Goal: Book appointment/travel/reservation

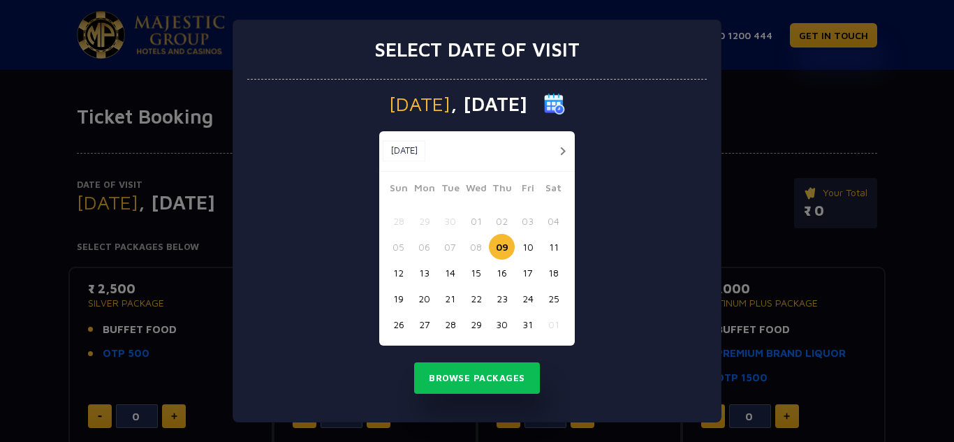
click at [522, 299] on button "24" at bounding box center [528, 299] width 26 height 26
click at [521, 304] on button "24" at bounding box center [528, 299] width 26 height 26
click at [506, 370] on button "Browse Packages" at bounding box center [477, 378] width 126 height 32
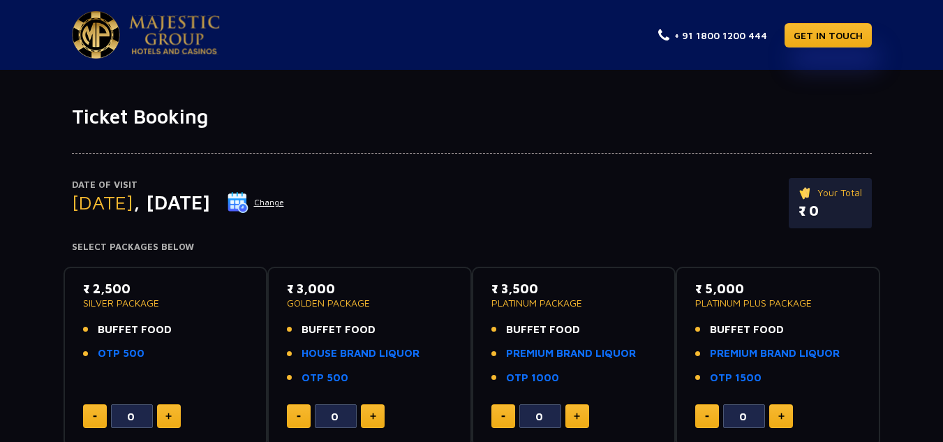
scroll to position [70, 0]
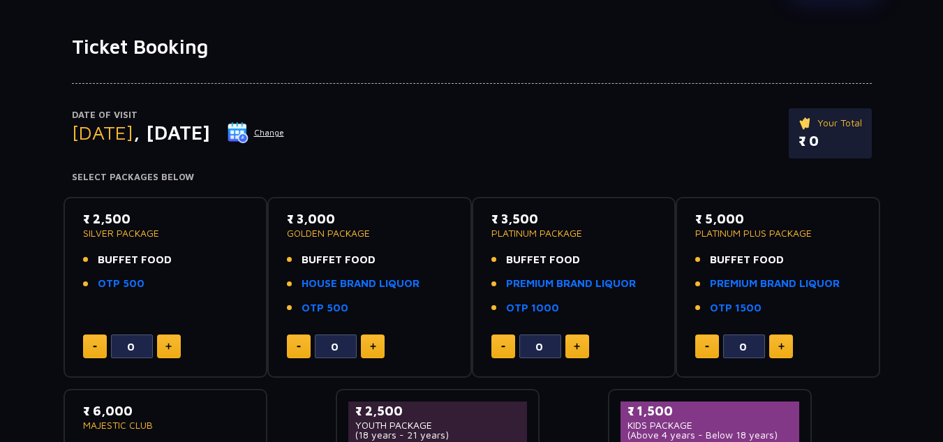
click at [285, 134] on button "Change" at bounding box center [256, 132] width 58 height 22
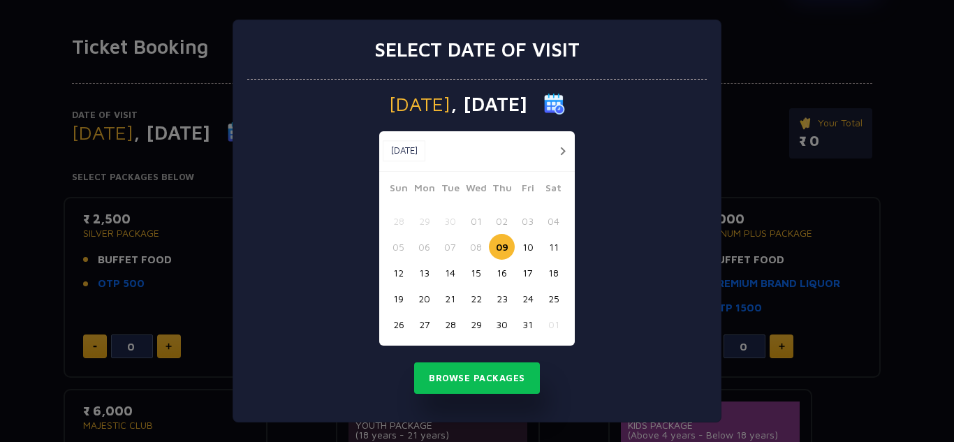
click at [528, 302] on button "24" at bounding box center [528, 299] width 26 height 26
click at [524, 306] on button "24" at bounding box center [528, 299] width 26 height 26
click at [524, 295] on button "24" at bounding box center [528, 299] width 26 height 26
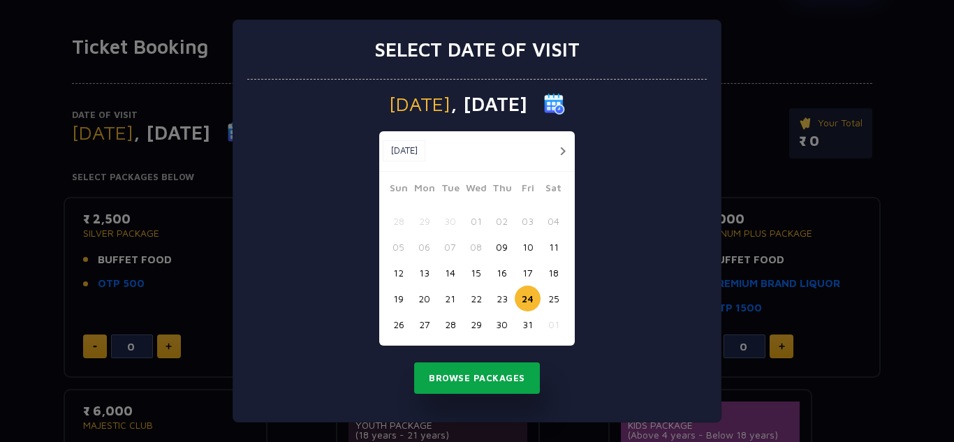
click at [490, 379] on button "Browse Packages" at bounding box center [477, 378] width 126 height 32
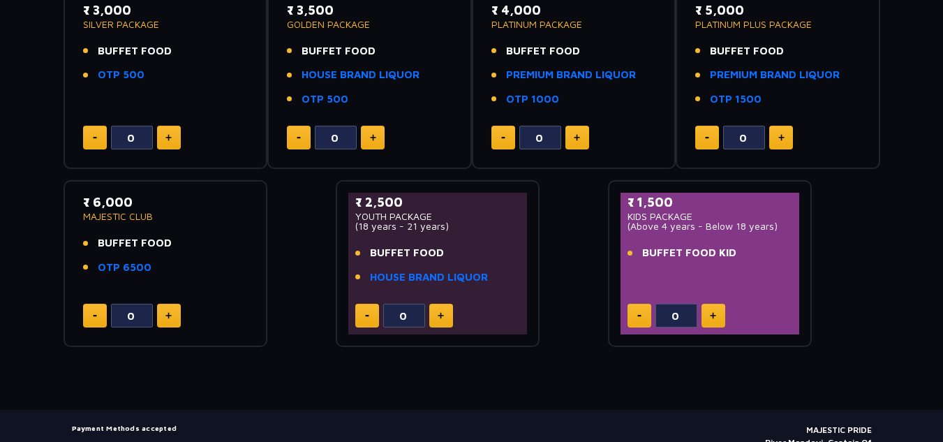
scroll to position [279, 0]
click at [333, 99] on link "OTP 500" at bounding box center [325, 99] width 47 height 16
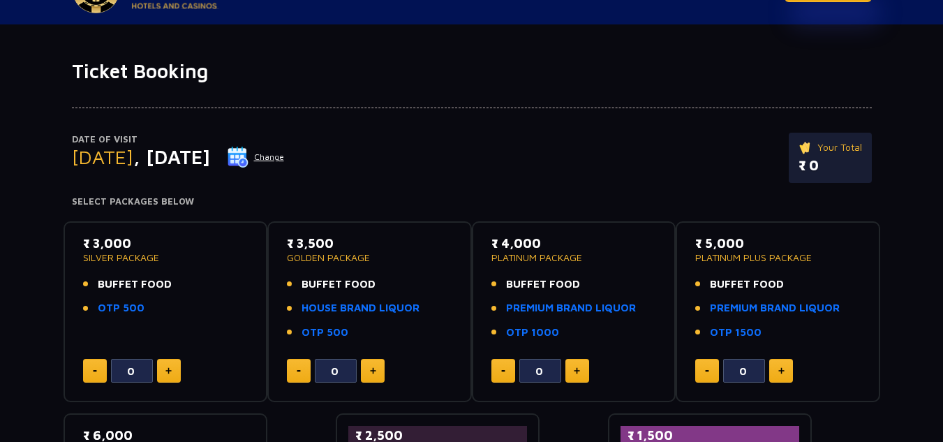
scroll to position [70, 0]
